Goal: Task Accomplishment & Management: Manage account settings

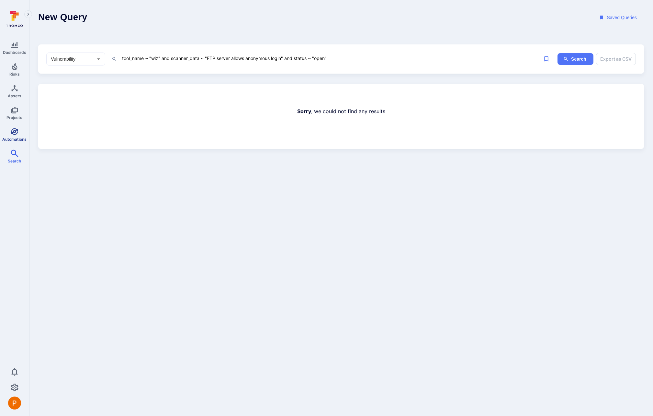
click at [16, 132] on icon "Automations" at bounding box center [14, 131] width 7 height 7
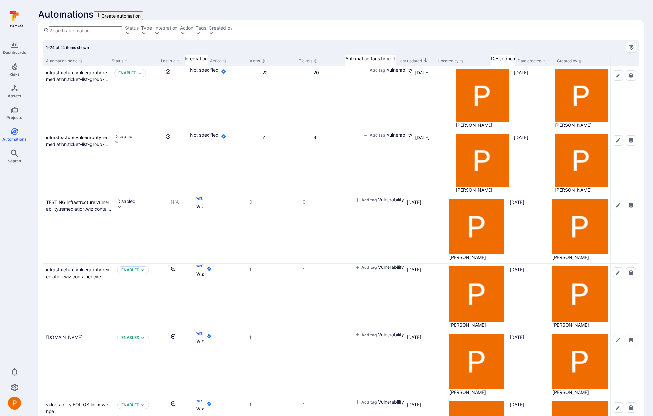
click at [74, 35] on input at bounding box center [86, 30] width 74 height 9
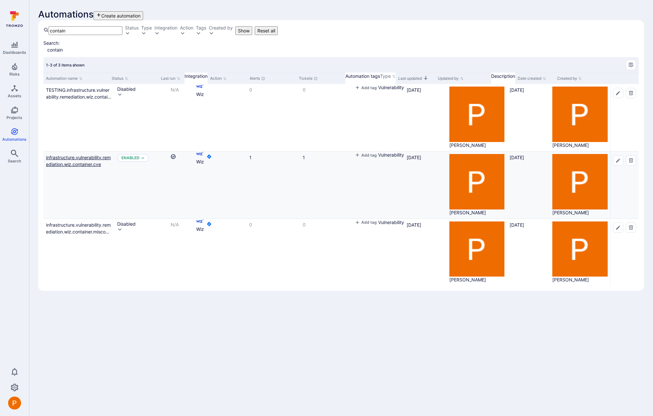
type input "contain"
click at [92, 154] on link "infrastructure.vulnerability.remediation.wiz.container.cve" at bounding box center [78, 160] width 65 height 12
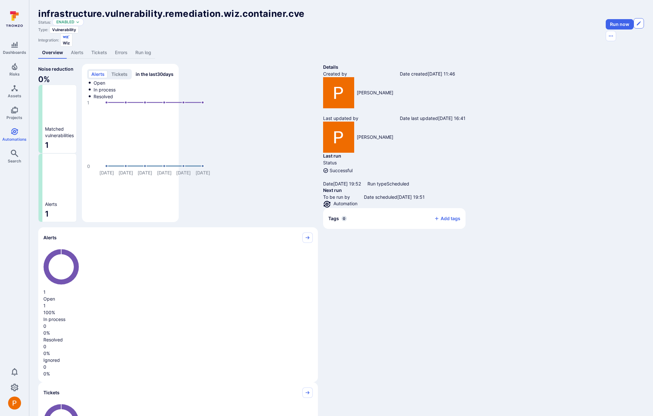
click at [636, 26] on icon "Edit automation" at bounding box center [638, 23] width 5 height 5
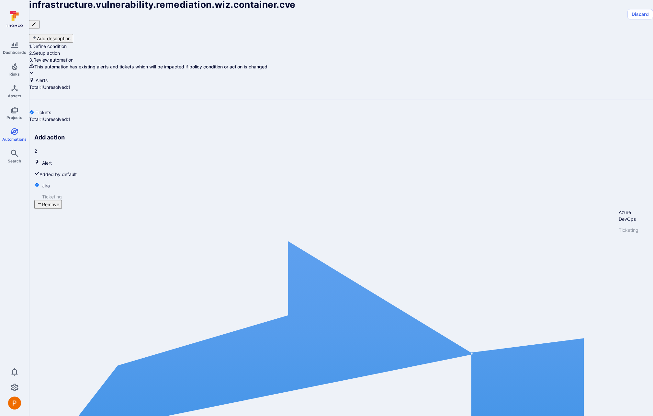
type textarea "x"
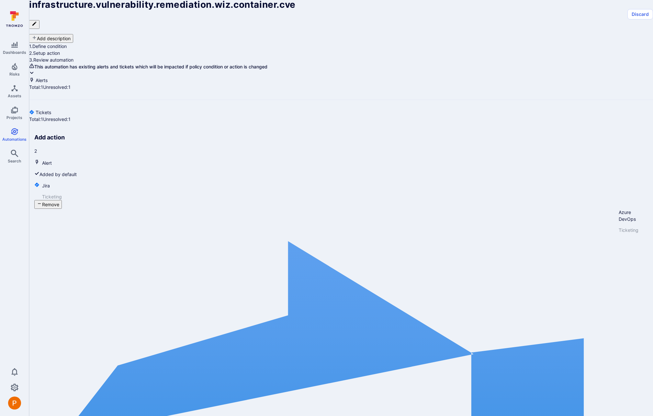
type textarea "x"
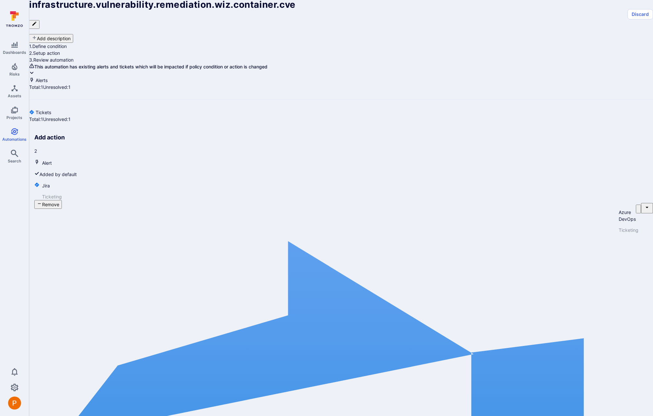
type textarea "x"
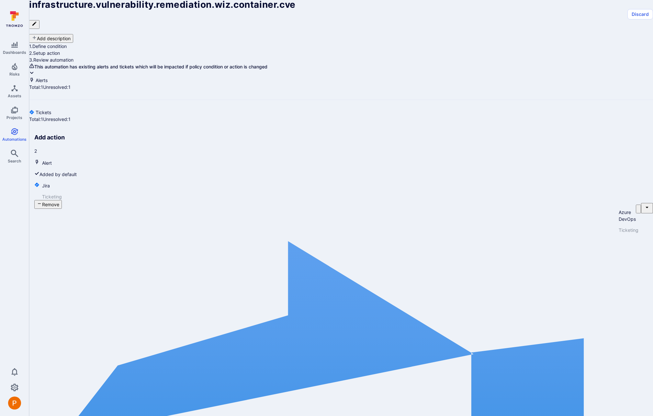
type textarea "x"
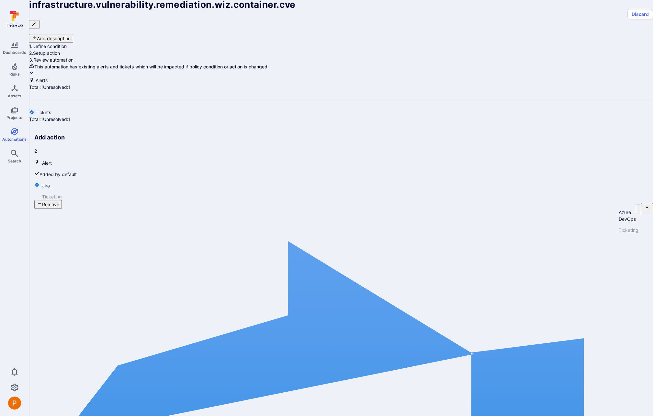
type textarea "x"
drag, startPoint x: 52, startPoint y: 177, endPoint x: 133, endPoint y: 323, distance: 166.3
paste textarea "wiz_asset_image_source,$wiz_asset_image_created,$wiz_asset_image_description,$w…"
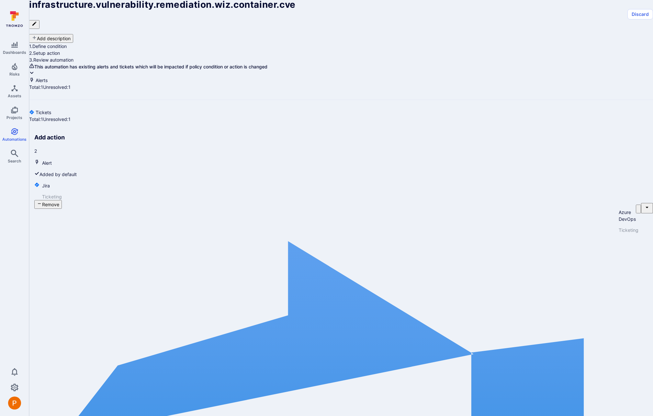
type textarea "x"
type textarea "Summary table<$asset_name,$summary> table<$asset_name,$description> table<$wiz_…"
type textarea "x"
type textarea "Summary table<$asset_name,$summary> table<$asset_name,$description> table<$wiz_…"
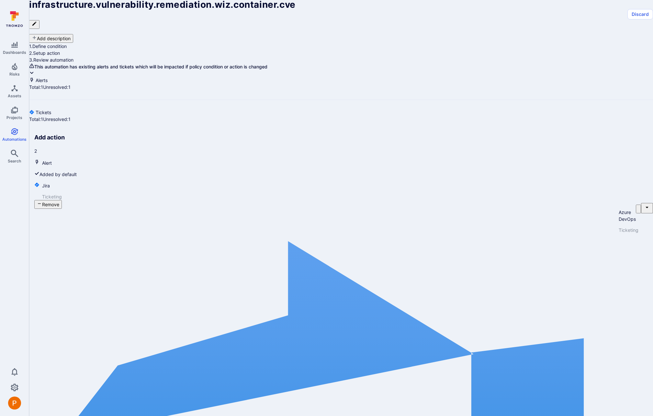
type textarea "x"
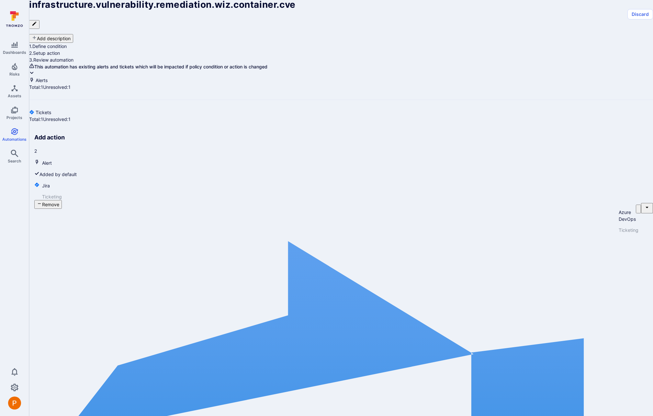
type textarea "x"
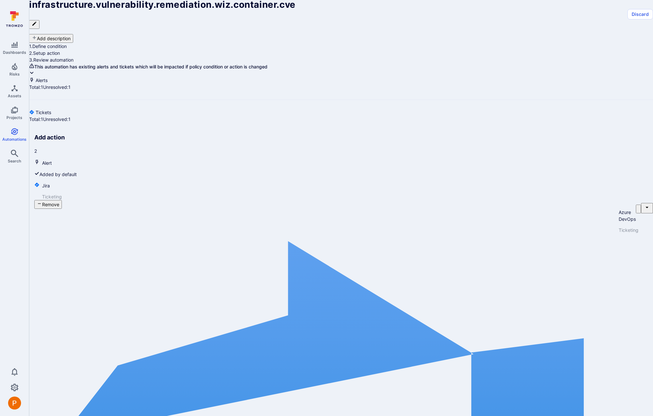
scroll to position [894, 0]
type textarea "Summary table<$asset_name,$summary> table<$asset_name,$description> table<$wiz_…"
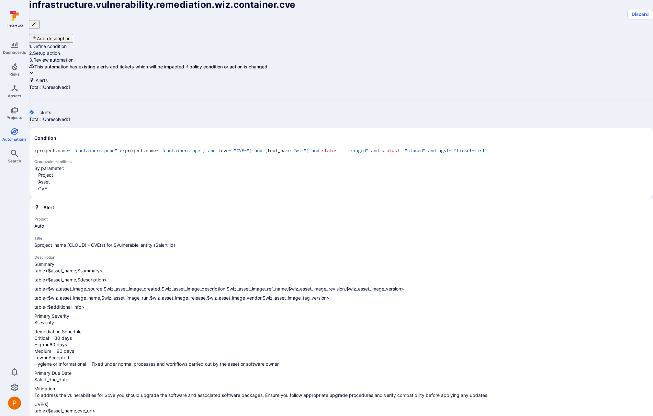
scroll to position [861, 0]
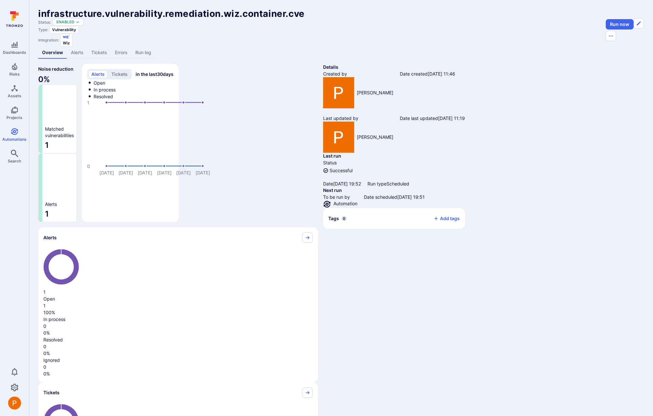
click at [101, 50] on link "Tickets" at bounding box center [99, 53] width 24 height 12
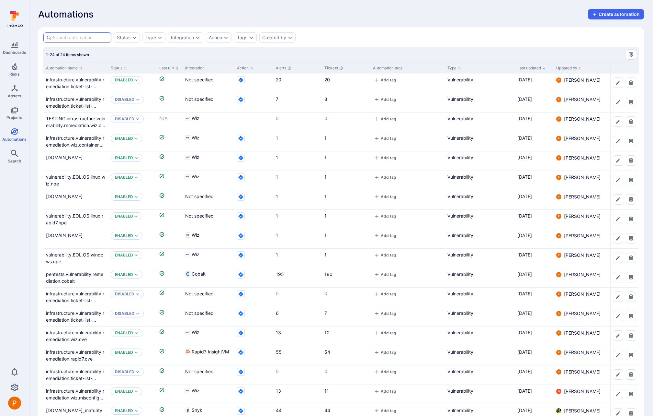
click at [81, 36] on input at bounding box center [81, 37] width 56 height 6
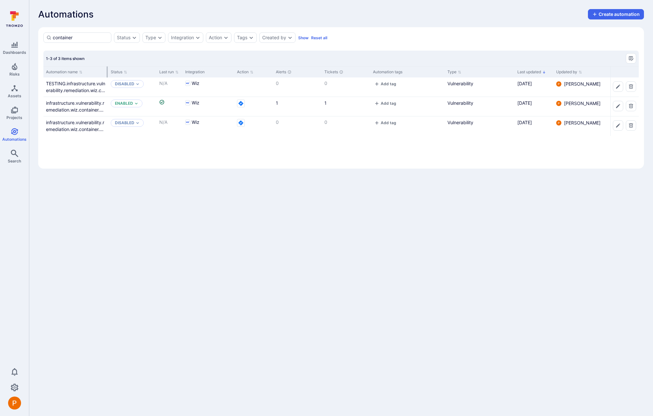
type input "container"
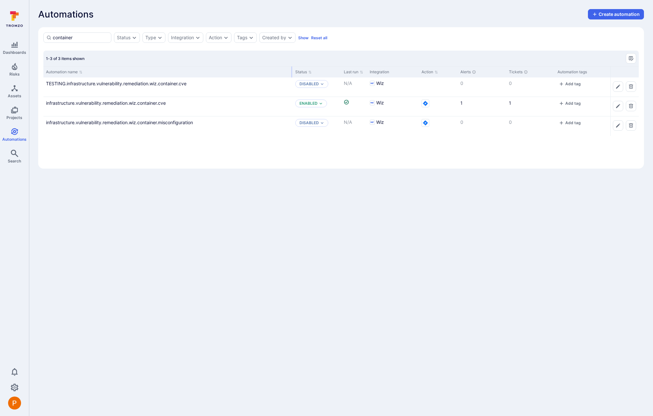
drag, startPoint x: 107, startPoint y: 72, endPoint x: 292, endPoint y: 76, distance: 184.7
click at [292, 76] on div at bounding box center [292, 71] width 1 height 11
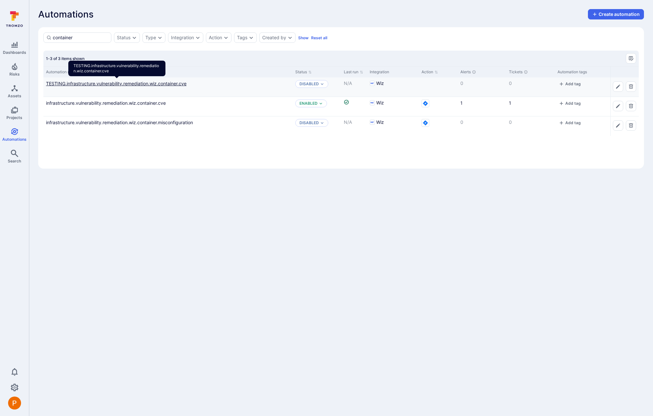
click at [182, 83] on link "TESTING.infrastructure.vulnerability.remediation.wiz.container.cve" at bounding box center [116, 84] width 141 height 6
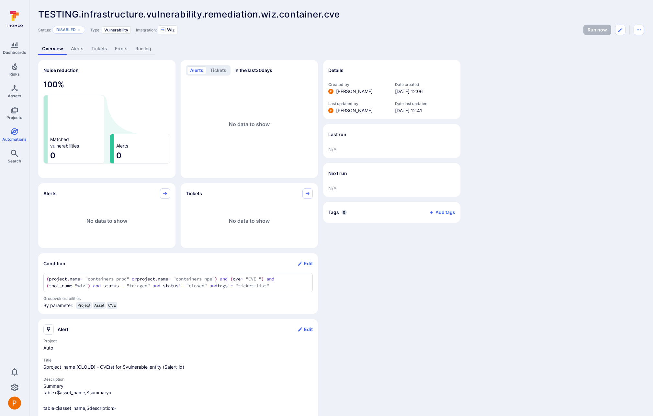
click at [75, 50] on link "Alerts" at bounding box center [77, 49] width 20 height 12
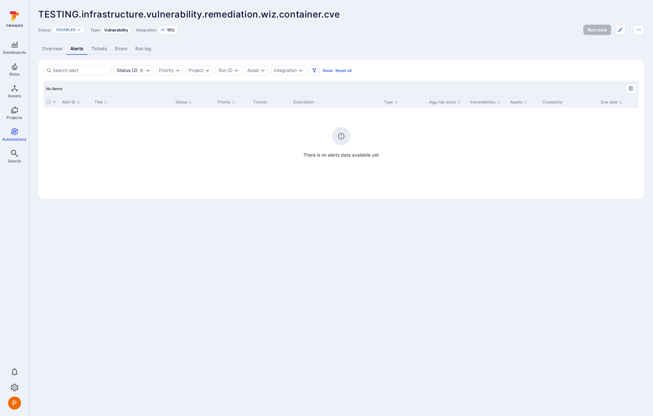
click at [48, 52] on link "Overview" at bounding box center [52, 49] width 28 height 12
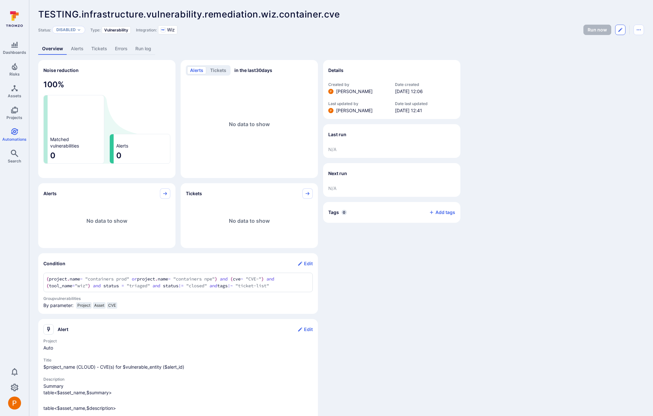
click at [620, 32] on icon "Edit automation" at bounding box center [620, 29] width 5 height 5
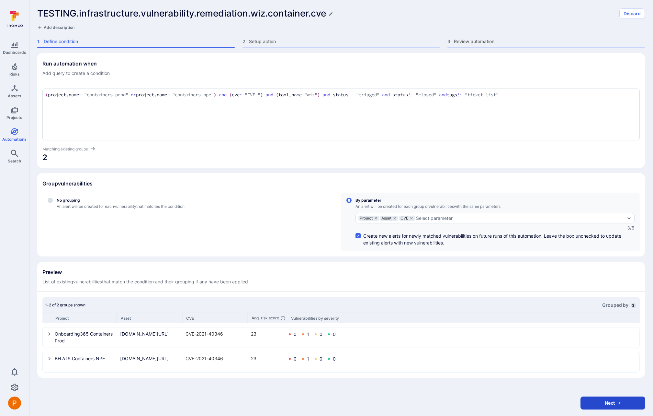
click at [607, 403] on button "Next" at bounding box center [613, 402] width 65 height 13
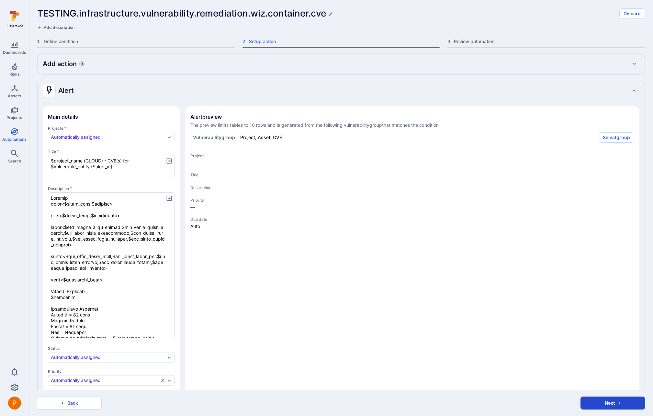
type textarea "x"
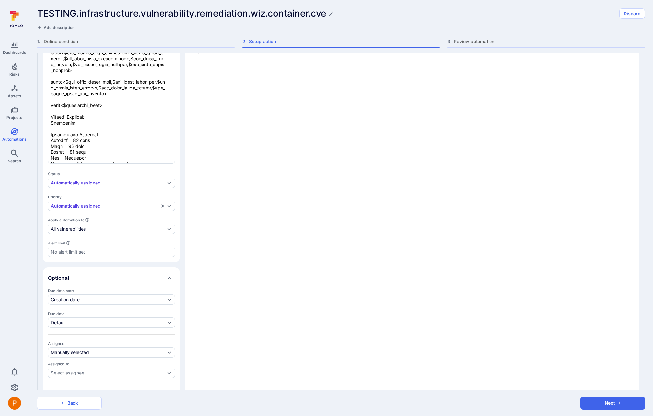
scroll to position [68, 0]
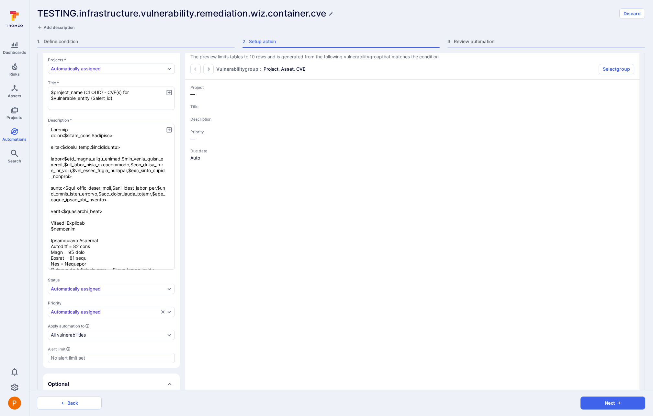
type textarea "x"
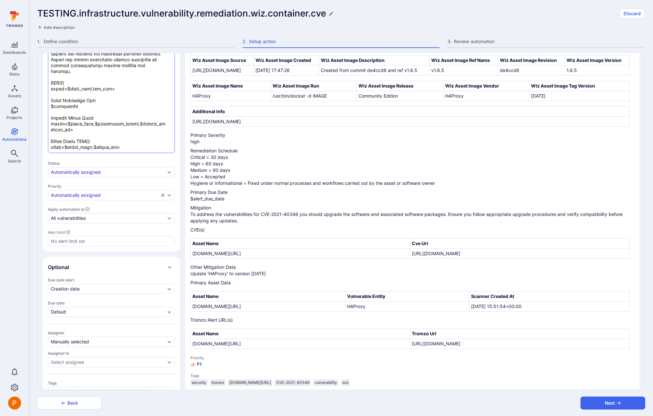
scroll to position [199, 0]
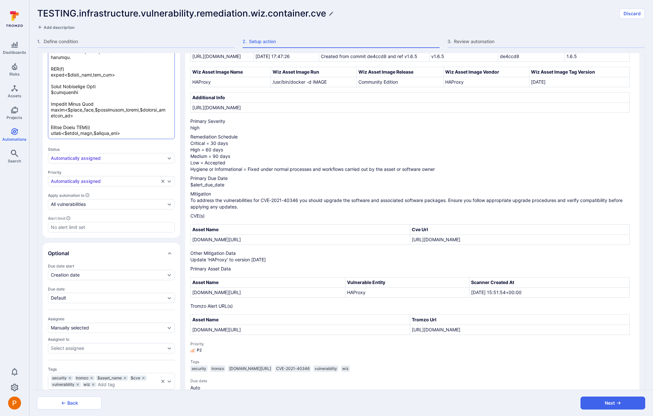
click at [130, 135] on textarea "Description *" at bounding box center [111, 66] width 127 height 146
type textarea "x"
type textarea "Summary table<$asset_name,$summary> table<$asset_name,$description> table<$wiz_…"
type textarea "x"
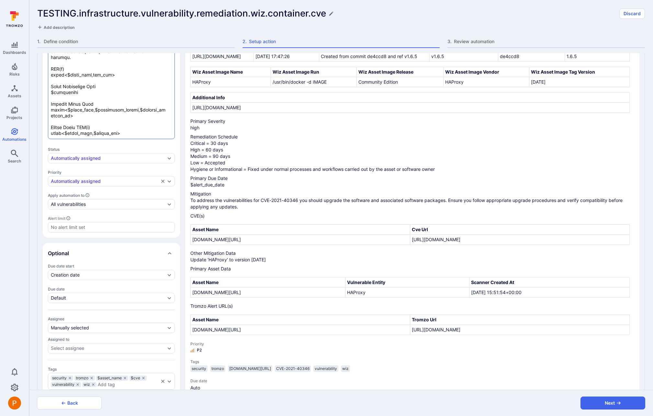
type textarea "Summary table<$asset_name,$summary> table<$asset_name,$description> table<$wiz_…"
type textarea "x"
paste textarea "Vulnerable Asset Summary with Originating Scanner Reference table<$asset_name,$…"
type textarea "x"
type textarea "Summary table<$asset_name,$summary> table<$asset_name,$description> table<$wiz_…"
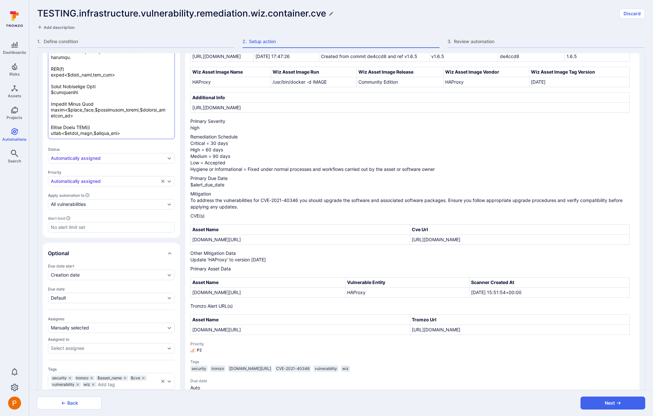
type textarea "x"
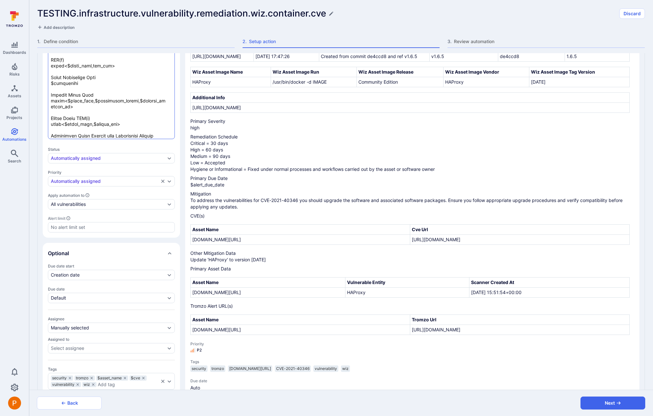
scroll to position [172, 0]
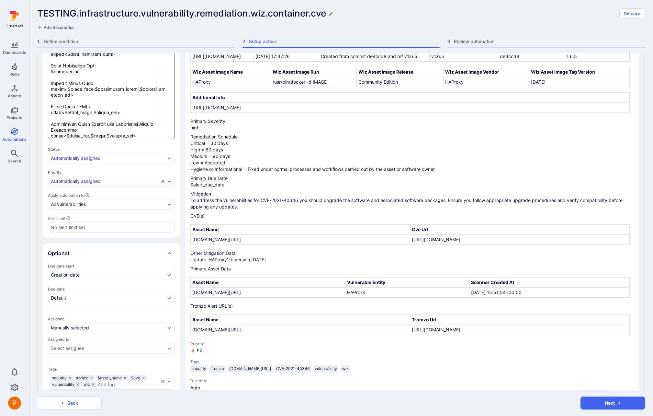
type textarea "x"
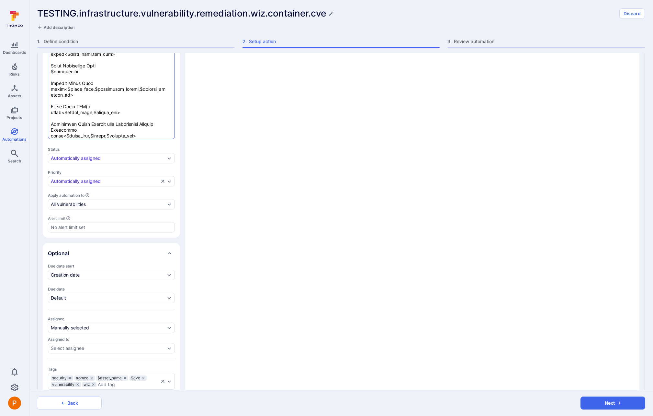
scroll to position [0, 0]
type textarea "Summary table<$asset_name,$summary> table<$asset_name,$description> table<$wiz_…"
click at [350, 176] on section "Alert preview The preview limits tables to 10 rows and is generated from the fo…" at bounding box center [412, 151] width 454 height 488
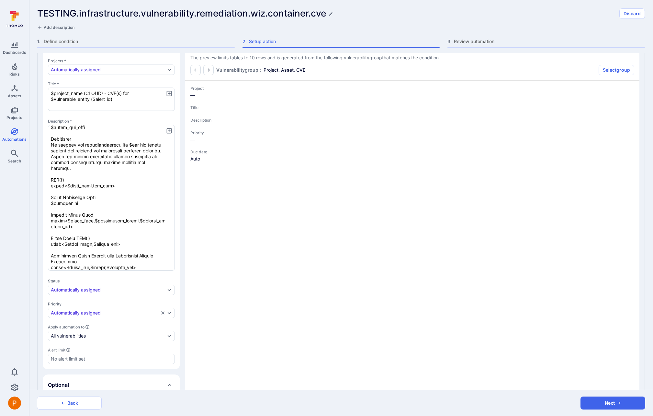
type textarea "x"
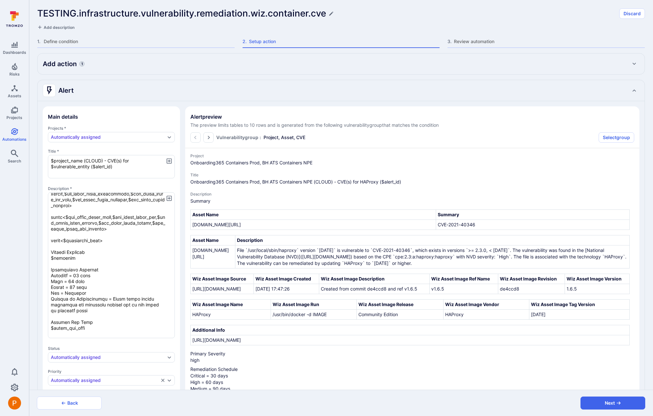
scroll to position [175, 0]
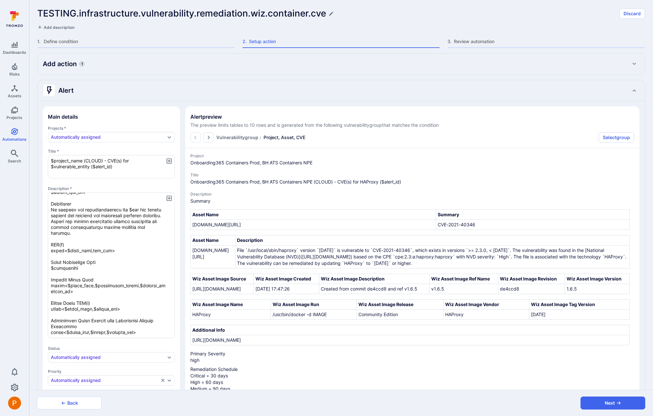
drag, startPoint x: 51, startPoint y: 198, endPoint x: 109, endPoint y: 347, distance: 160.2
click at [109, 347] on div "Projects * Automatically assigned Title * $project_name (CLOUD) - CVE(s) for $v…" at bounding box center [111, 278] width 127 height 305
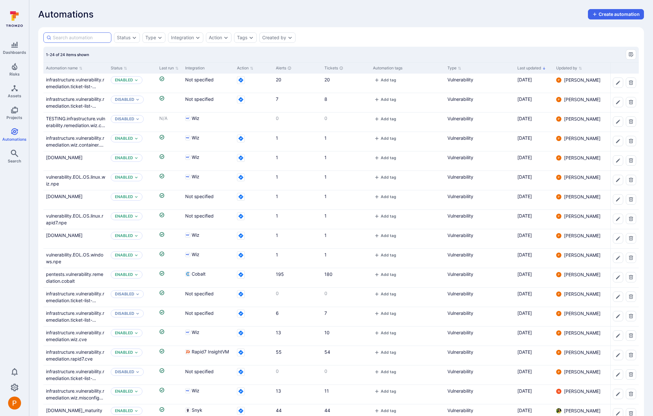
click at [73, 36] on input at bounding box center [81, 37] width 56 height 6
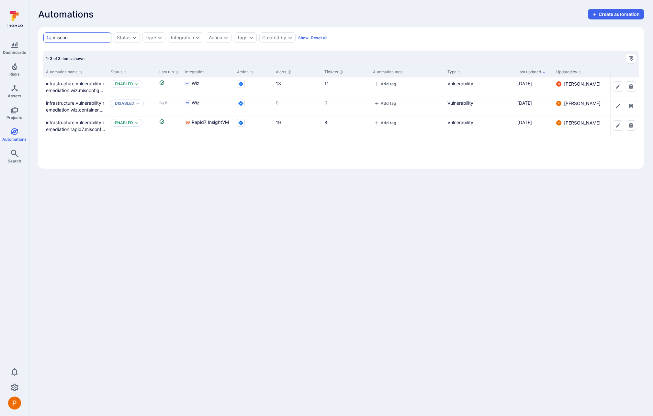
drag, startPoint x: 86, startPoint y: 39, endPoint x: 47, endPoint y: 36, distance: 38.3
click at [48, 37] on div "miscon" at bounding box center [77, 37] width 68 height 10
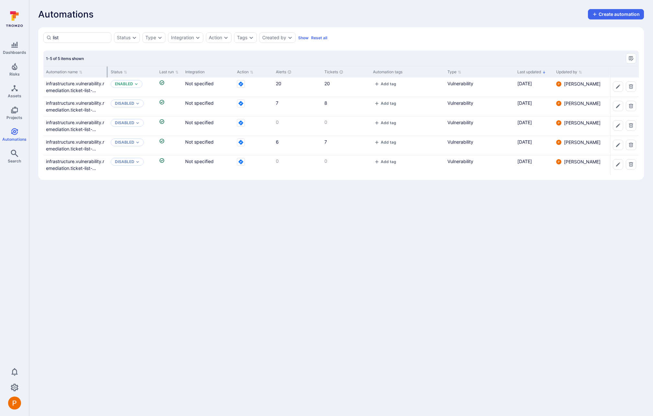
type input "list"
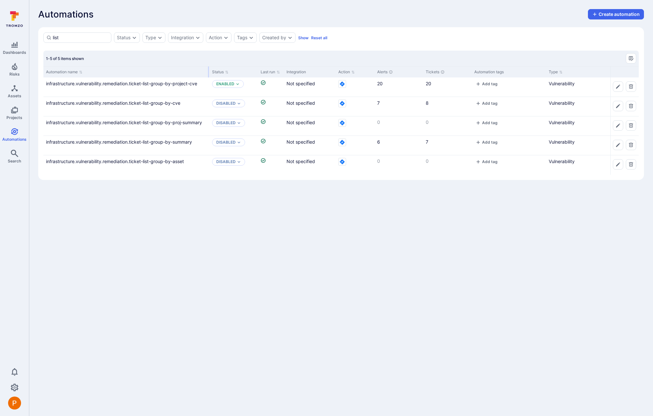
drag, startPoint x: 107, startPoint y: 69, endPoint x: 208, endPoint y: 68, distance: 101.4
click at [208, 68] on div at bounding box center [208, 71] width 1 height 11
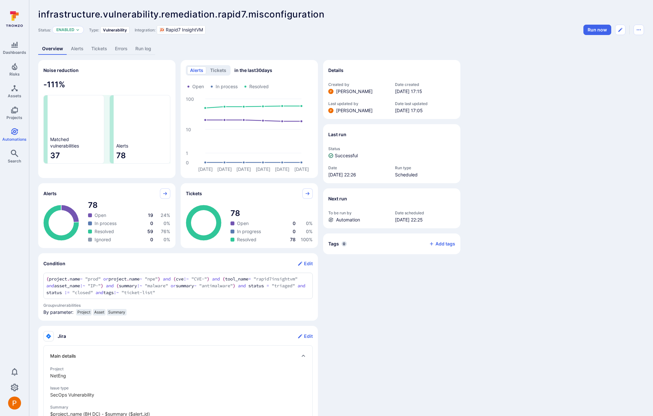
click at [99, 49] on link "Tickets" at bounding box center [99, 49] width 24 height 12
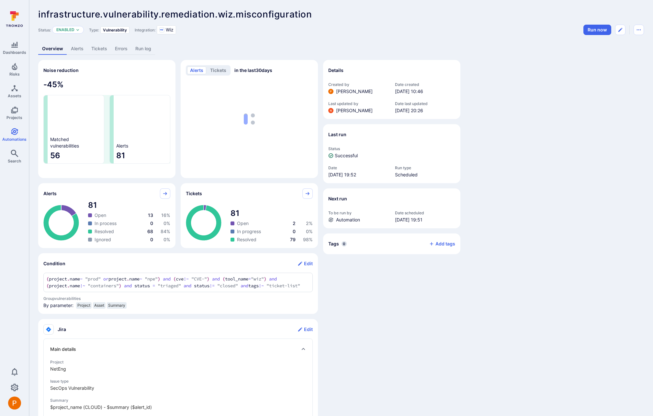
click at [107, 48] on link "Tickets" at bounding box center [99, 49] width 24 height 12
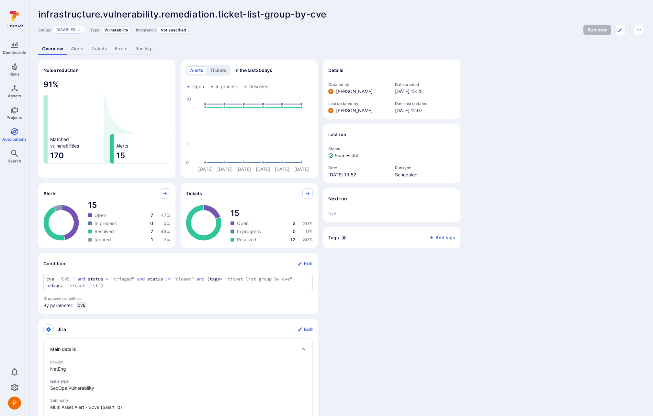
click at [101, 48] on link "Tickets" at bounding box center [99, 49] width 24 height 12
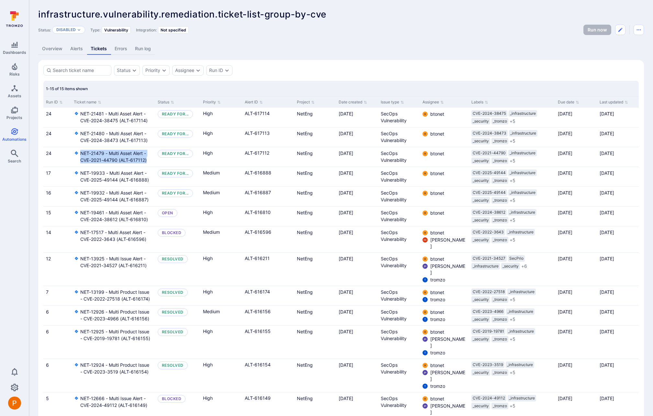
click at [50, 50] on link "Overview" at bounding box center [52, 49] width 28 height 12
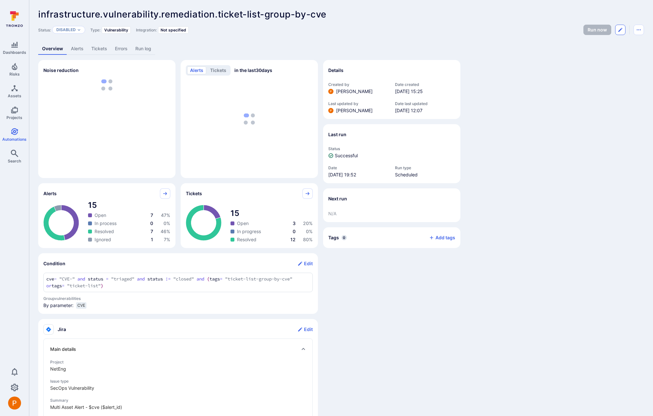
click at [619, 32] on icon "Edit automation" at bounding box center [620, 29] width 5 height 5
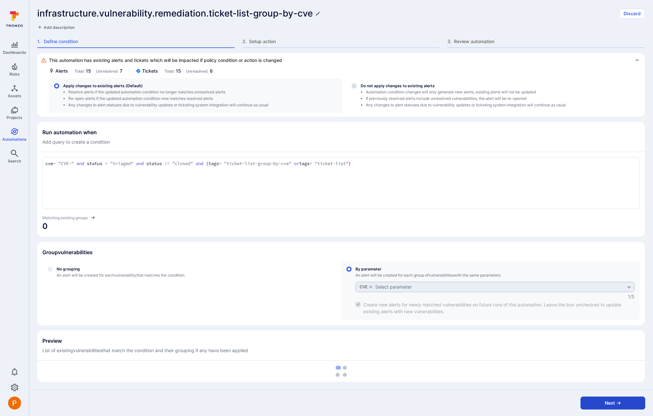
click at [619, 405] on button "Next" at bounding box center [613, 402] width 65 height 13
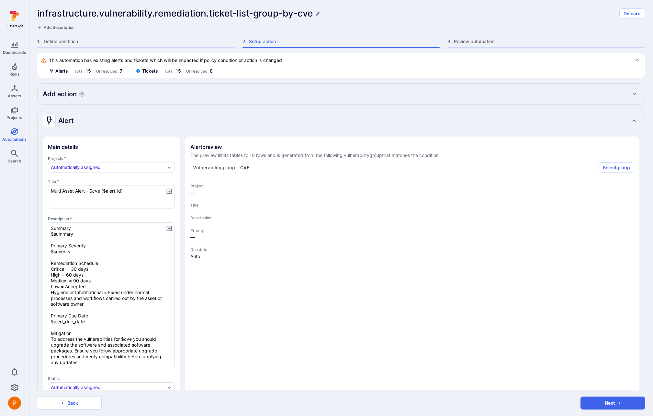
type textarea "x"
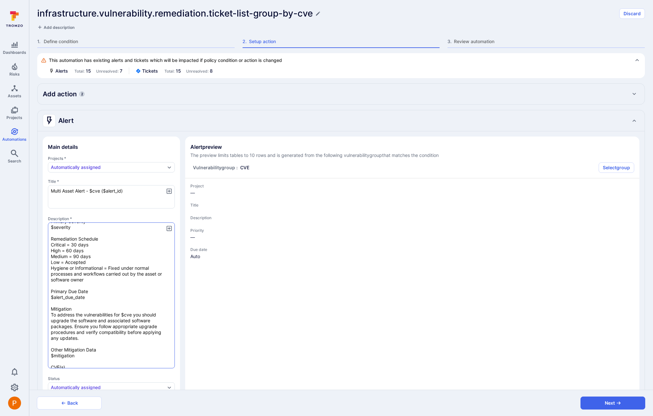
type textarea "x"
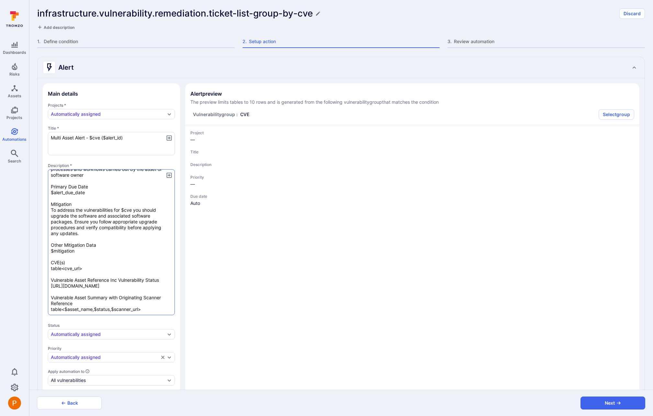
scroll to position [53, 0]
drag, startPoint x: 145, startPoint y: 304, endPoint x: 50, endPoint y: 290, distance: 96.5
click at [50, 290] on textarea "Summary $summary Primary Severity $severity Remediation Schedule Critical = 30 …" at bounding box center [111, 242] width 127 height 146
click at [630, 15] on button "Discard" at bounding box center [633, 13] width 26 height 10
